Goal: Transaction & Acquisition: Download file/media

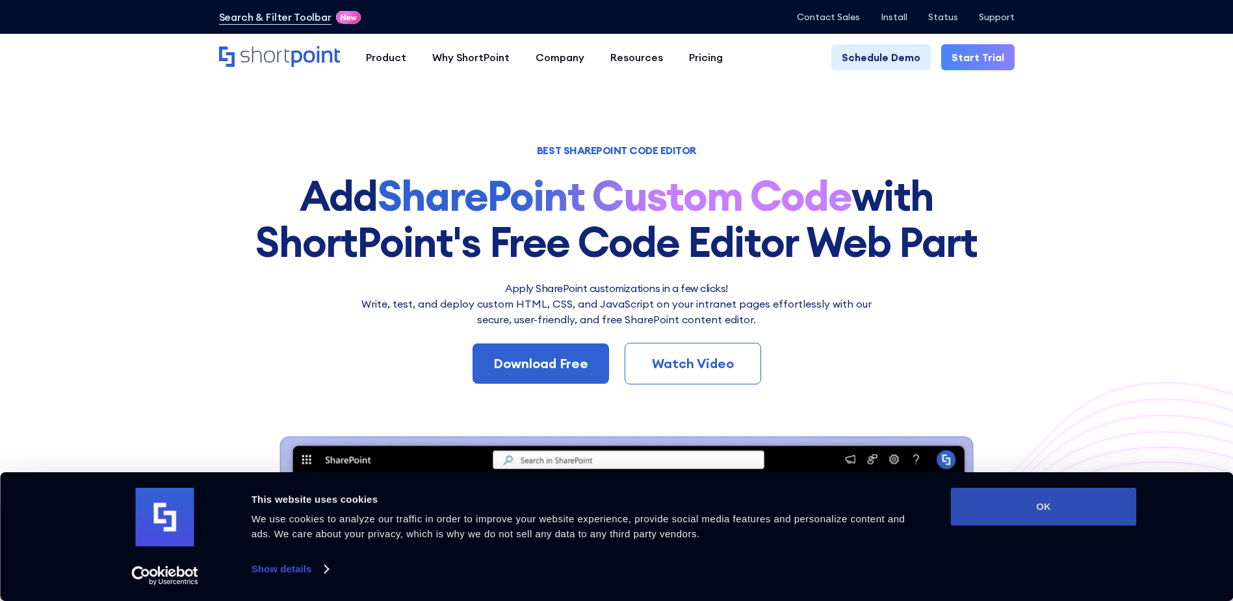
click at [1092, 519] on button "OK" at bounding box center [1044, 507] width 186 height 38
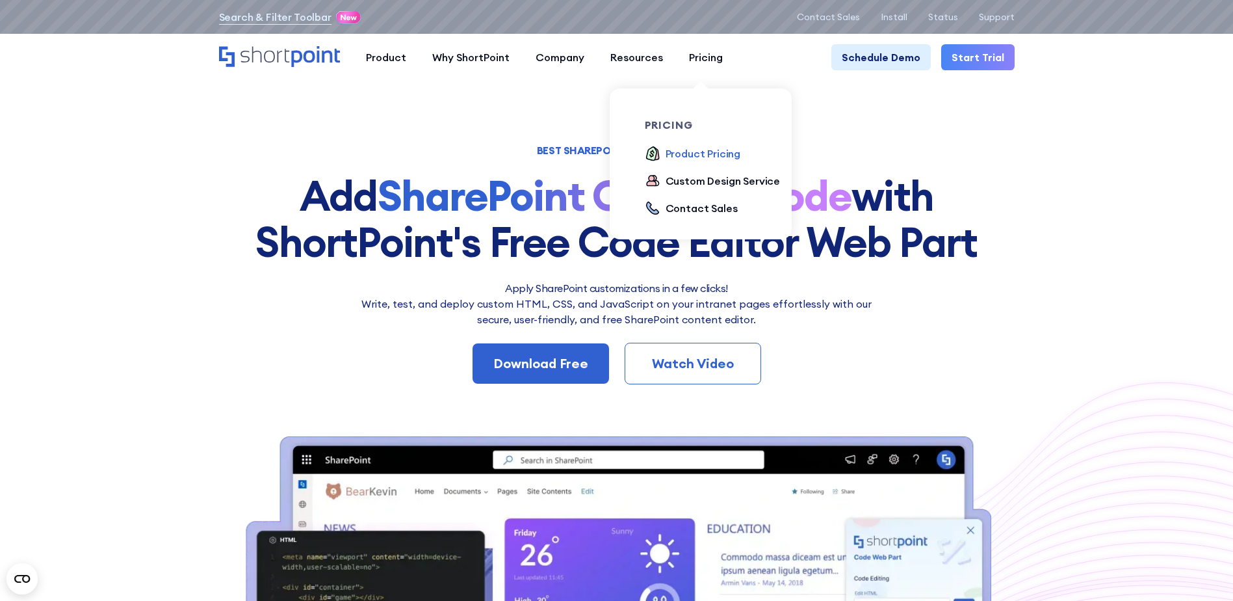
click at [689, 155] on div "Product Pricing" at bounding box center [703, 154] width 75 height 16
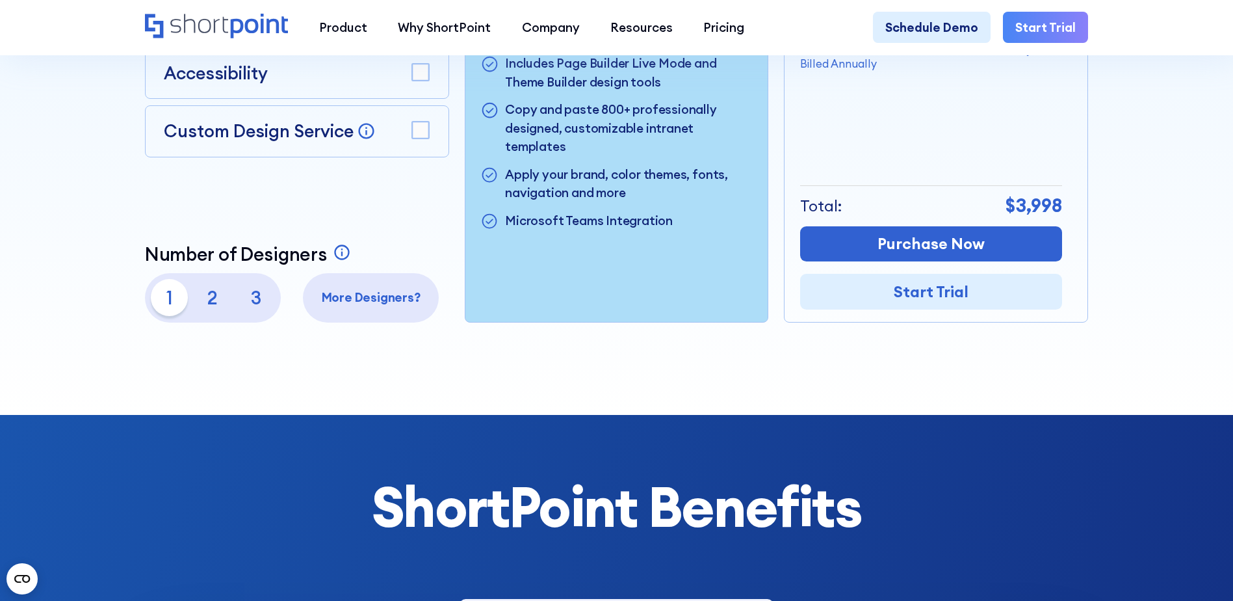
scroll to position [390, 0]
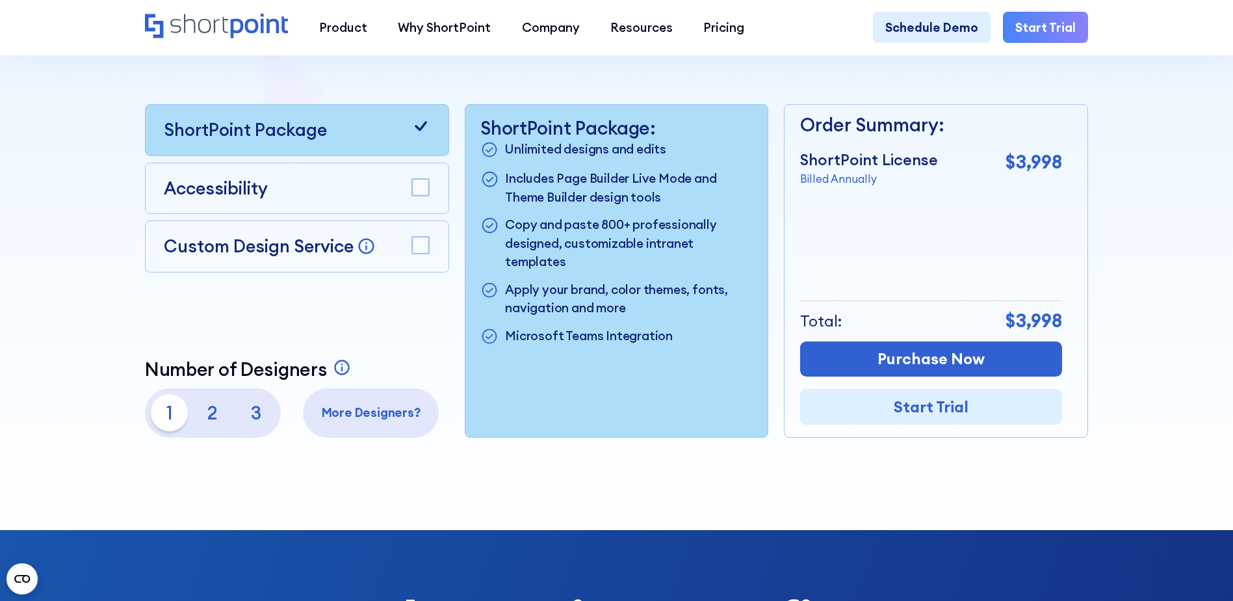
click at [402, 188] on div "Accessibility" at bounding box center [297, 189] width 266 height 26
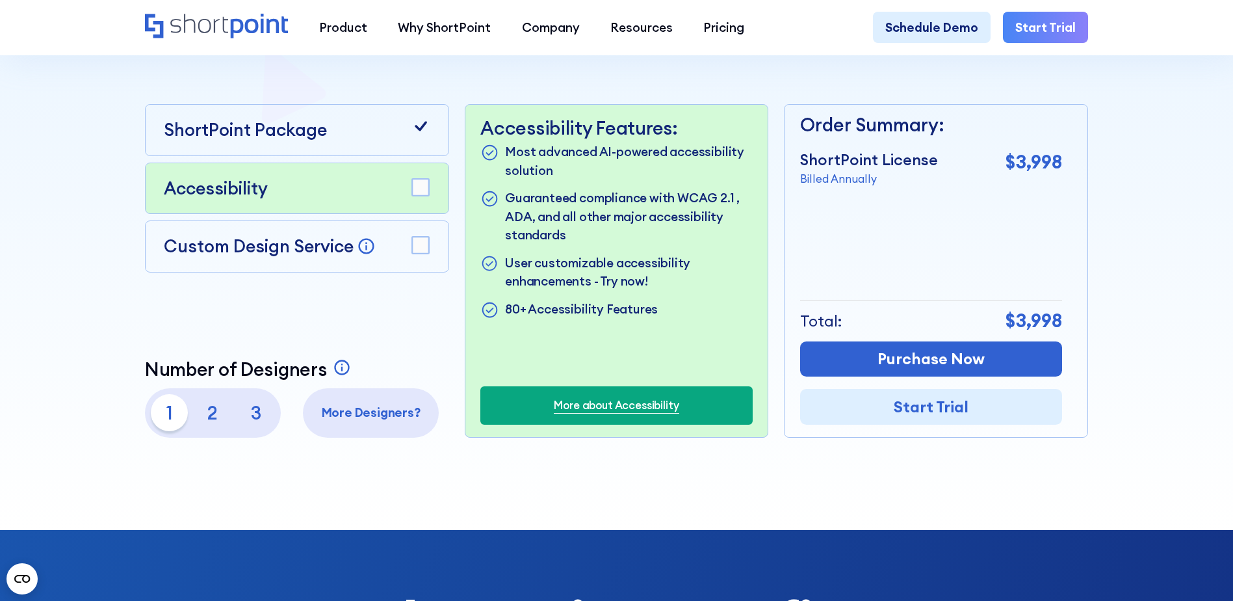
click at [419, 250] on rect at bounding box center [420, 245] width 17 height 17
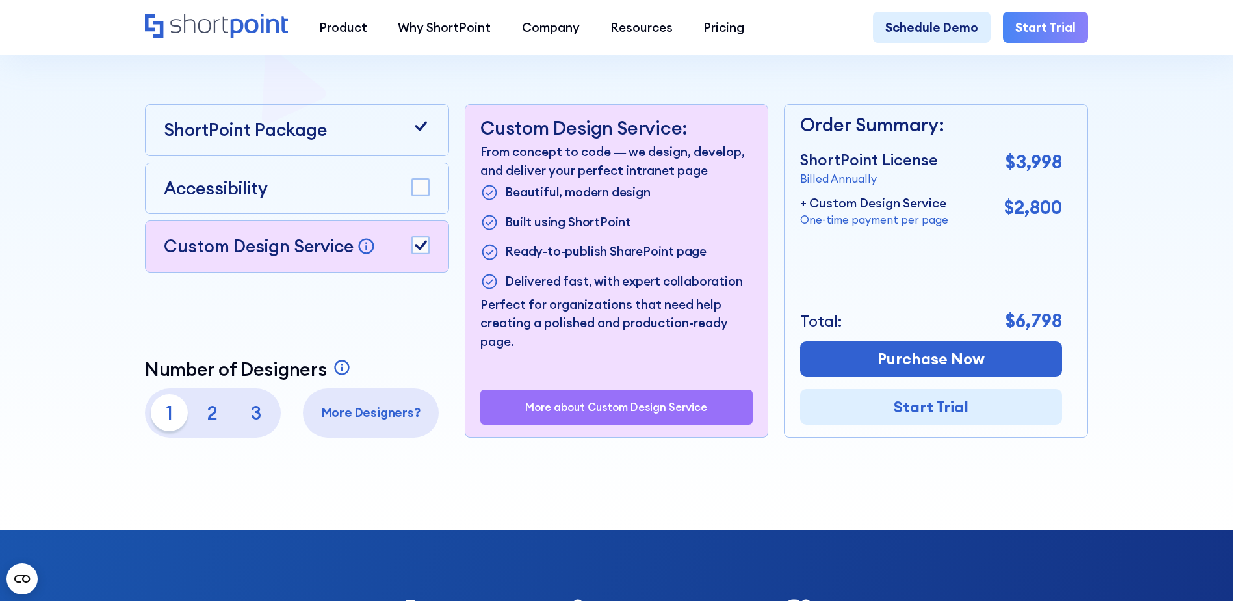
click at [419, 202] on div "Accessibility" at bounding box center [297, 189] width 266 height 26
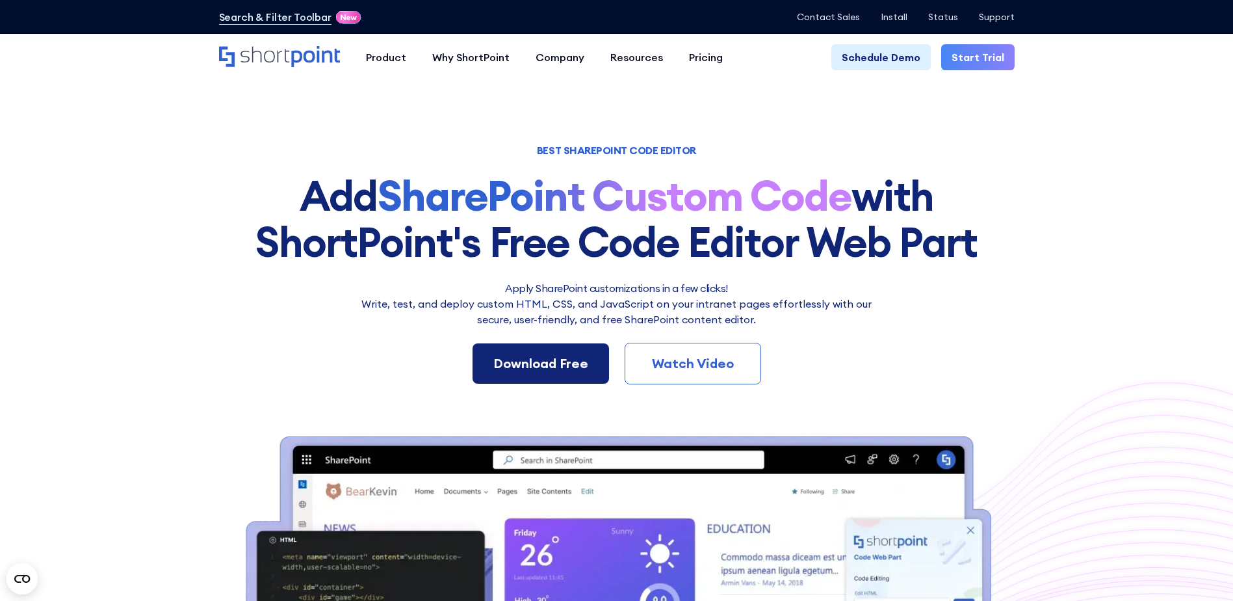
click at [582, 362] on div "Download Free" at bounding box center [541, 364] width 95 height 20
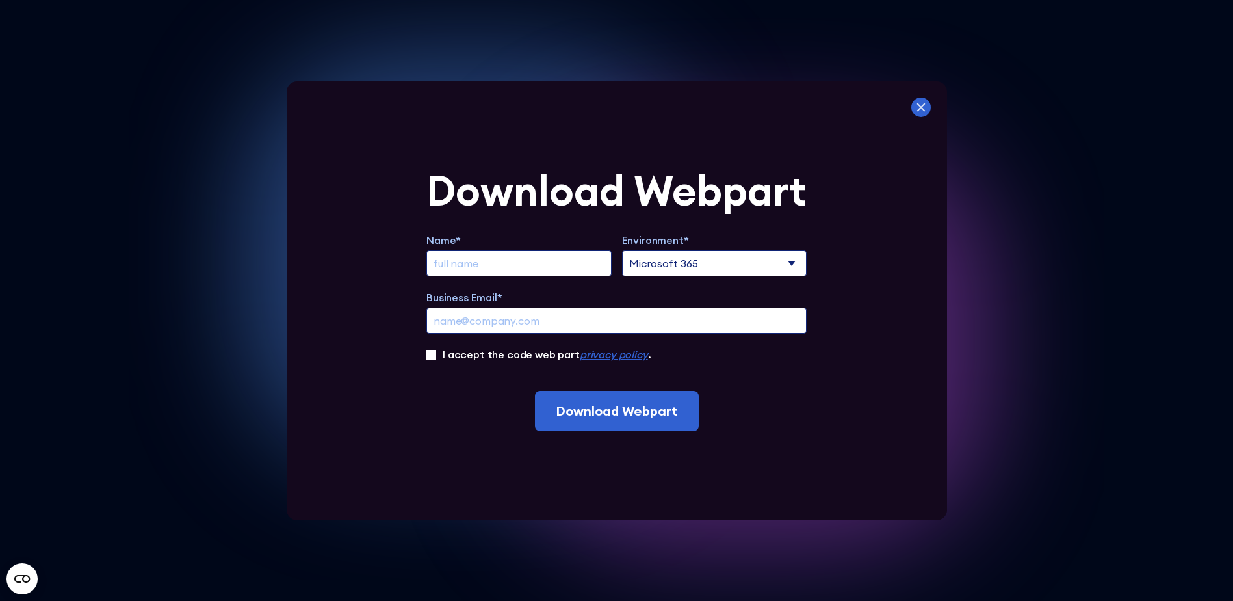
click at [931, 100] on icon at bounding box center [922, 108] width 20 height 20
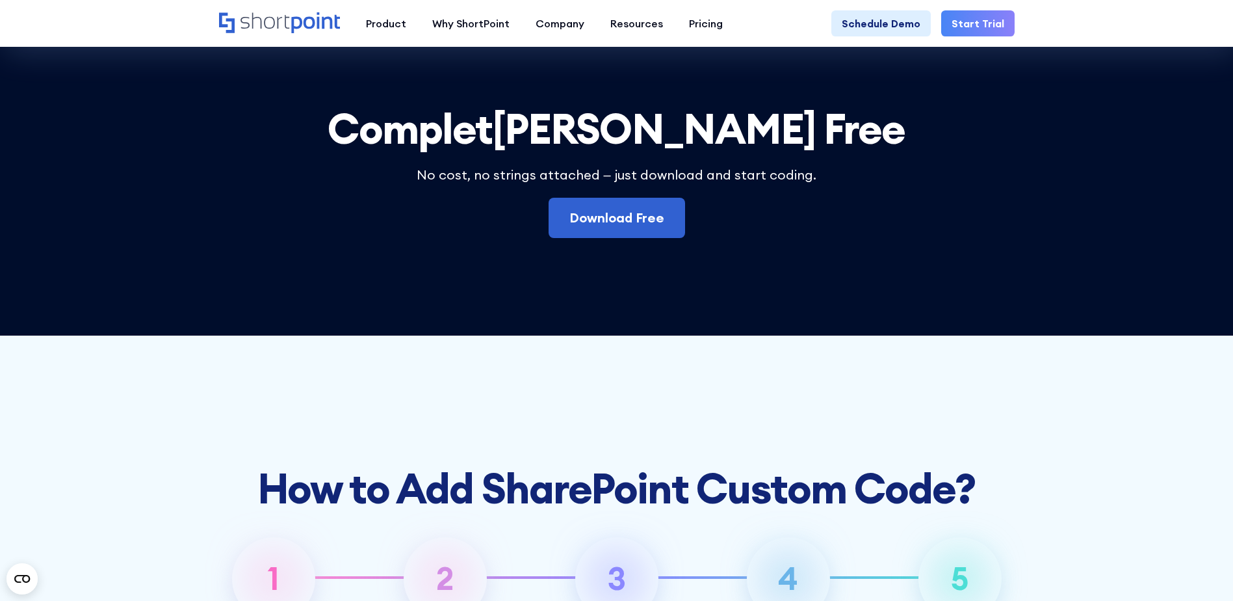
scroll to position [3789, 0]
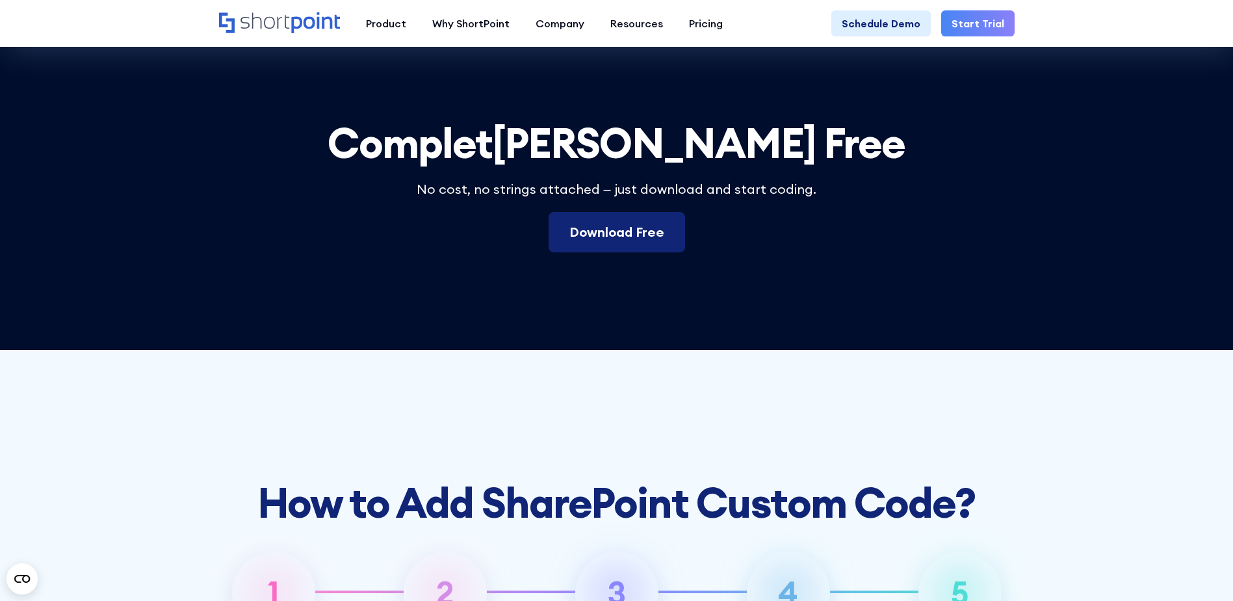
click at [629, 252] on link "Download Free" at bounding box center [617, 232] width 137 height 40
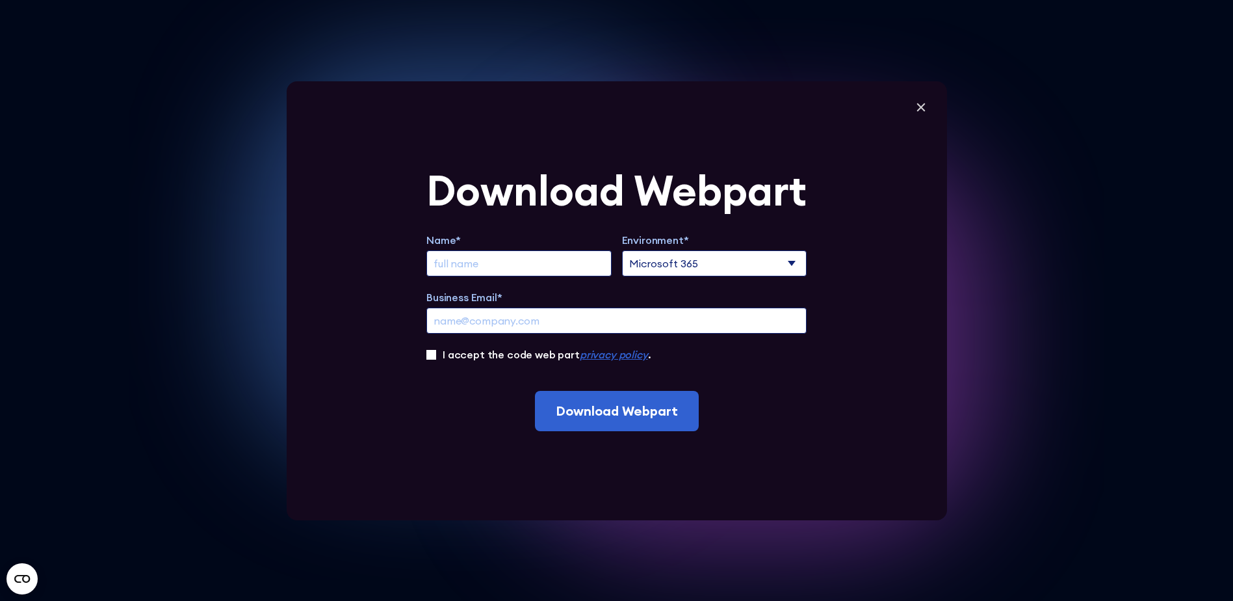
click at [582, 278] on div "Name* Environment* Microsoft 365 SharePoint Online SharePoint 2019 (On-Premise)…" at bounding box center [617, 297] width 380 height 130
click at [575, 267] on input "Extend Trial" at bounding box center [519, 263] width 185 height 26
type input "Xavier A Mejia"
click at [686, 266] on select "Microsoft 365 SharePoint Online SharePoint 2019 (On-Premise)" at bounding box center [714, 263] width 185 height 26
select select "SharePoint Online"
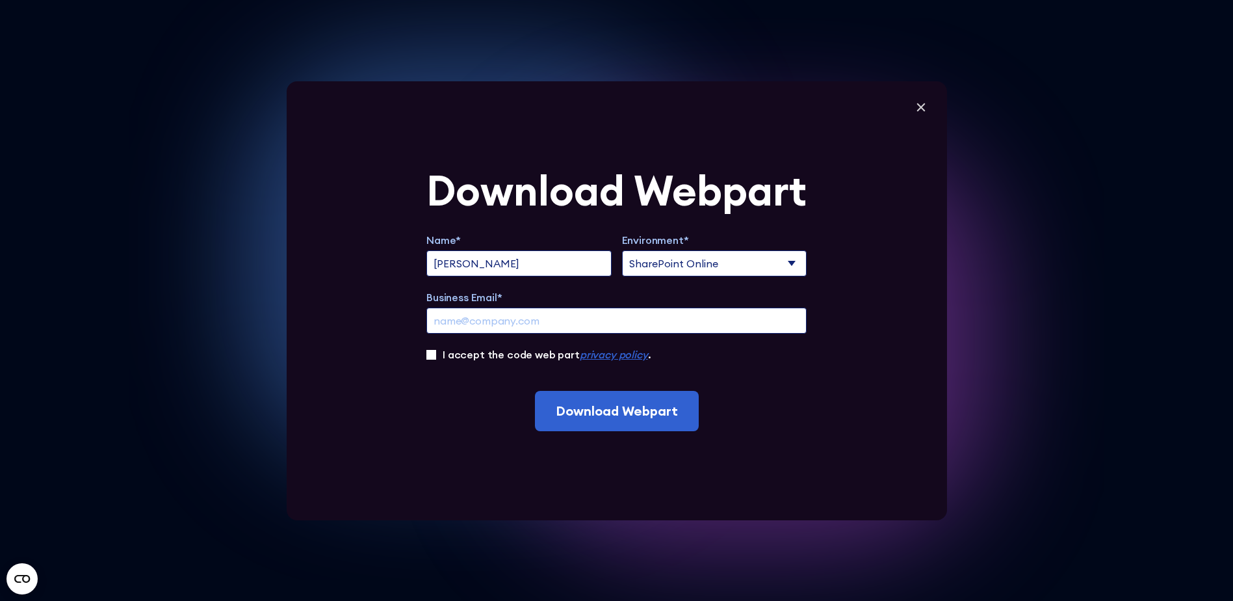
click at [626, 250] on select "Microsoft 365 SharePoint Online SharePoint 2019 (On-Premise)" at bounding box center [714, 263] width 185 height 26
click at [661, 330] on input "Business Email*" at bounding box center [617, 321] width 380 height 26
type input "xavier.mejia@zurn.com"
click at [508, 354] on label "I accept the code web part privacy policy ." at bounding box center [547, 355] width 208 height 16
click at [436, 354] on input "I accept the code web part privacy policy ." at bounding box center [432, 355] width 10 height 10
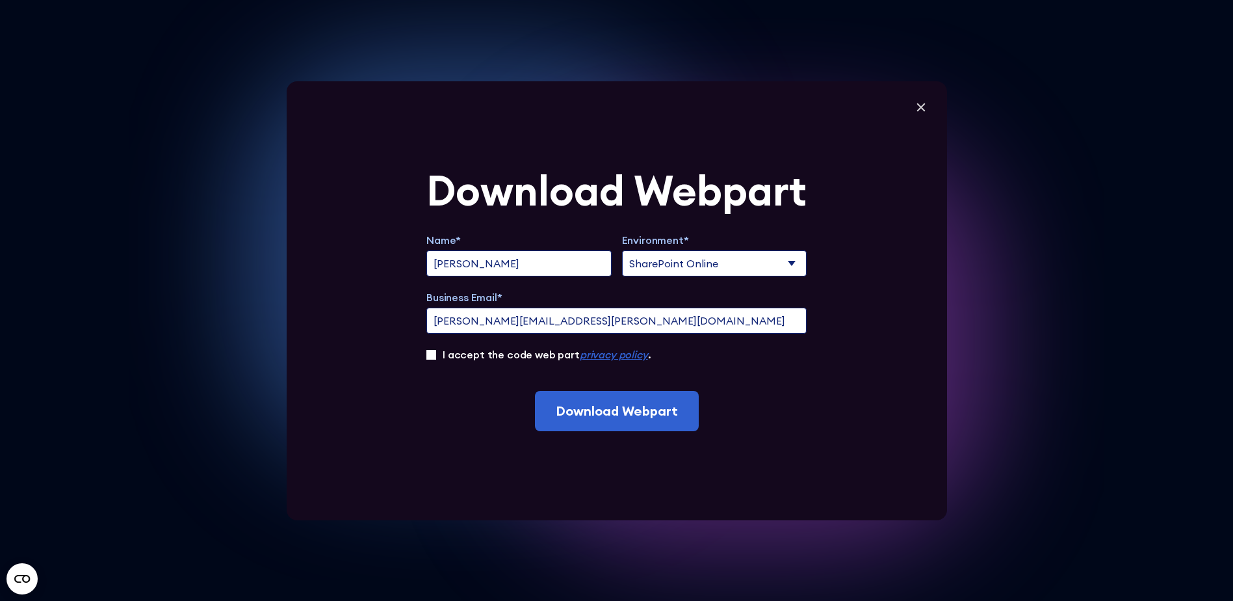
checkbox input "true"
click at [603, 412] on input "Download Webpart" at bounding box center [617, 411] width 164 height 40
